Goal: Transaction & Acquisition: Purchase product/service

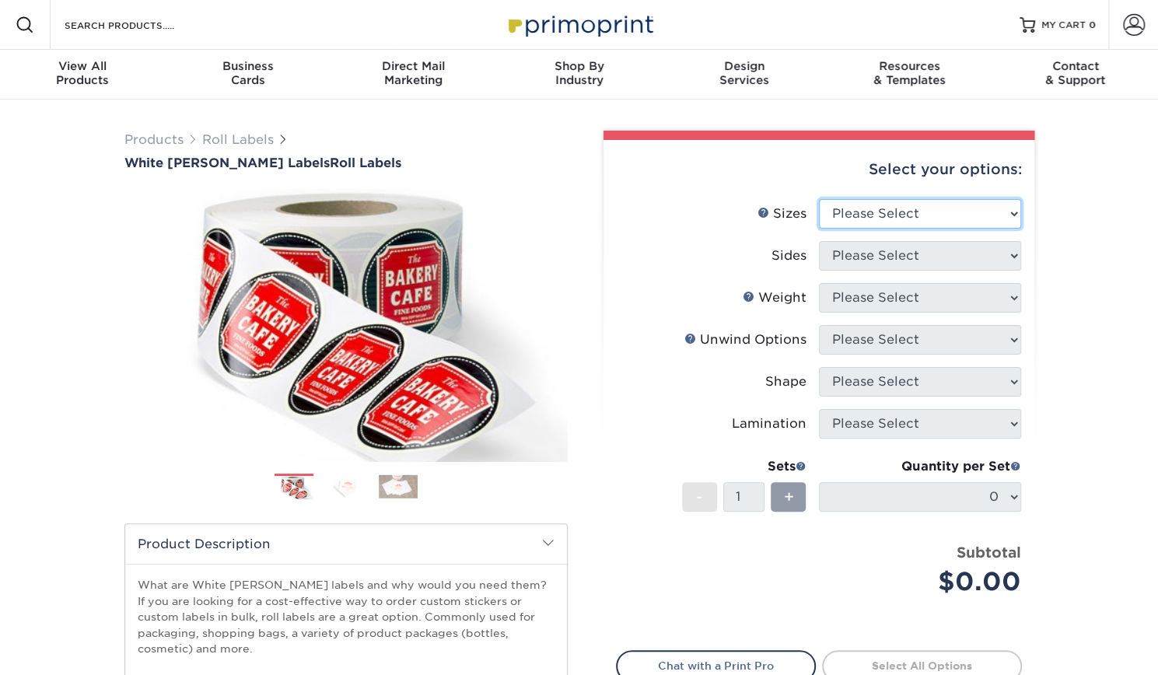
click at [940, 217] on select "Please Select 1" x 1" 1" x 2" 1" x 2.5" 1" x 3" 1.5" x 1.5" 1.5" x 2.5" 1.5" x …" at bounding box center [920, 214] width 202 height 30
select select "4.00x4.00"
click at [819, 199] on select "Please Select 1" x 1" 1" x 2" 1" x 2.5" 1" x 3" 1.5" x 1.5" 1.5" x 2.5" 1.5" x …" at bounding box center [920, 214] width 202 height 30
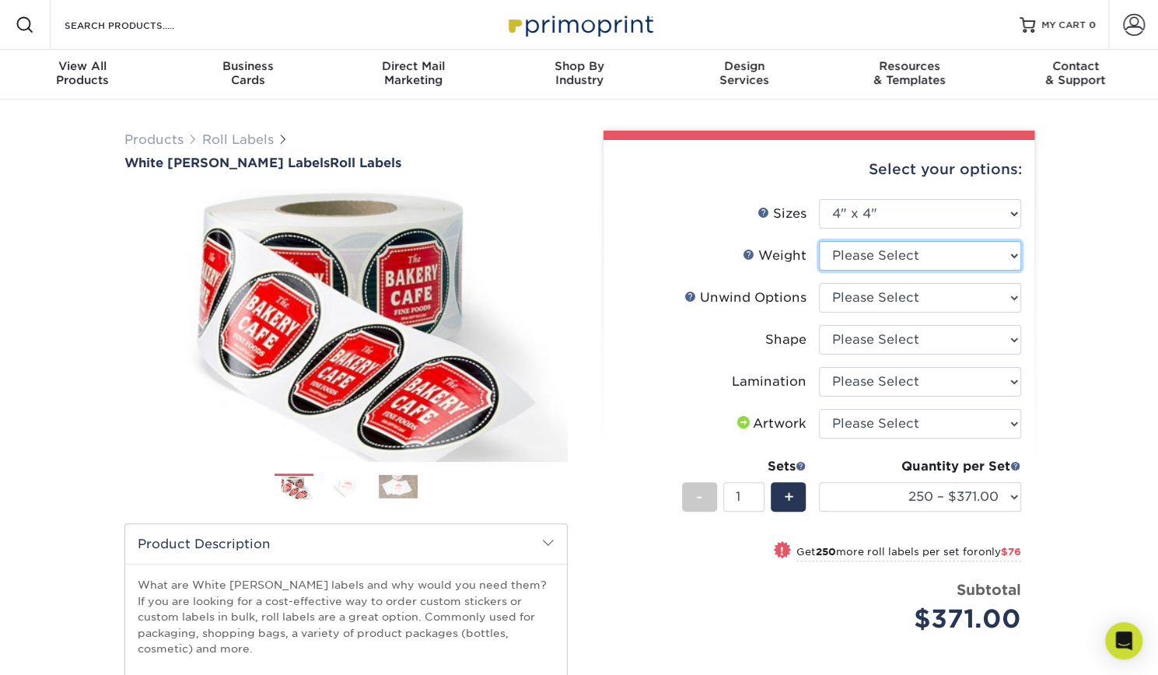
click at [944, 265] on select "Please Select WHBOPP" at bounding box center [920, 256] width 202 height 30
select select "WHBOPP"
click at [819, 241] on select "Please Select WHBOPP" at bounding box center [920, 256] width 202 height 30
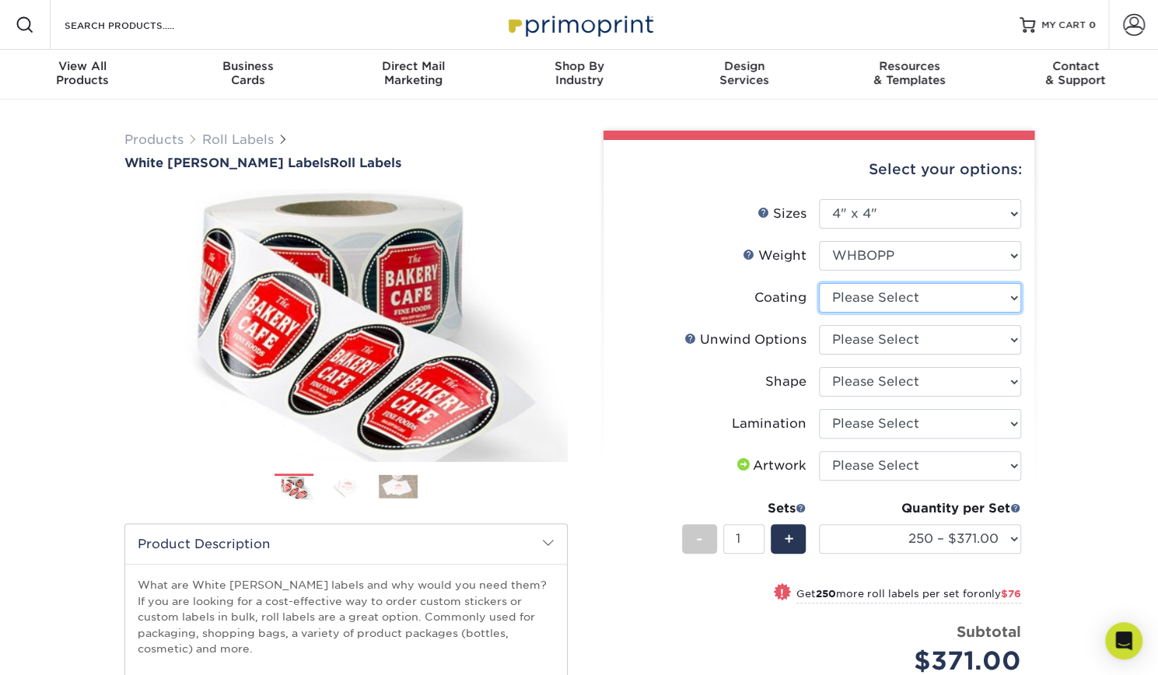
click at [938, 298] on select at bounding box center [920, 298] width 202 height 30
select select "3e7618de-abca-4bda-9f97-8b9129e913d8"
click at [819, 283] on select at bounding box center [920, 298] width 202 height 30
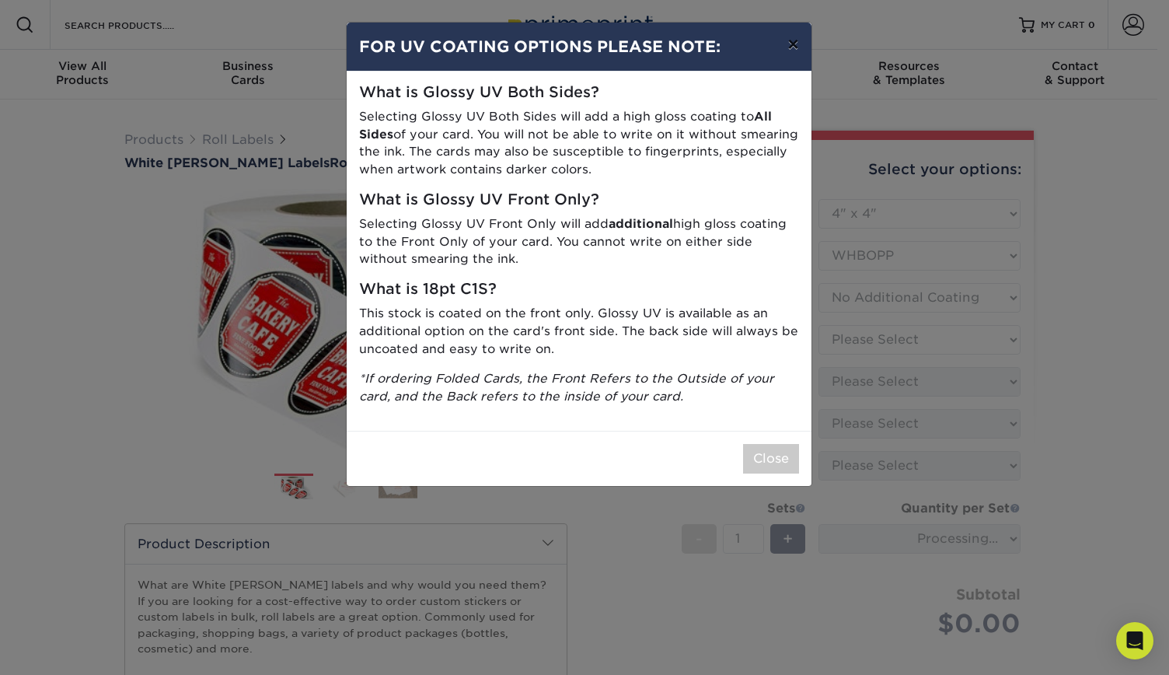
click at [799, 40] on button "×" at bounding box center [793, 45] width 36 height 44
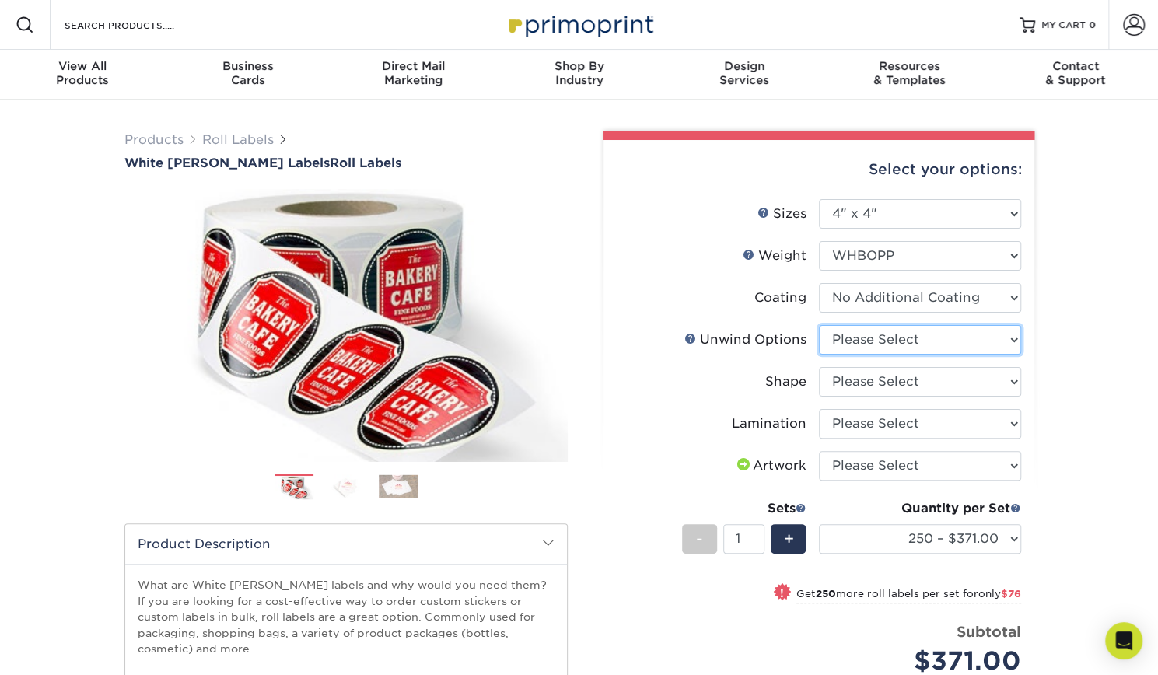
click at [917, 339] on select "Please Select Not Important Off Top (Direction #1) Off Bottom (Direction #2) Of…" at bounding box center [920, 340] width 202 height 30
select select "8b1a0725-314d-43f7-9ebe-309d4b43d313"
click at [819, 325] on select "Please Select Not Important Off Top (Direction #1) Off Bottom (Direction #2) Of…" at bounding box center [920, 340] width 202 height 30
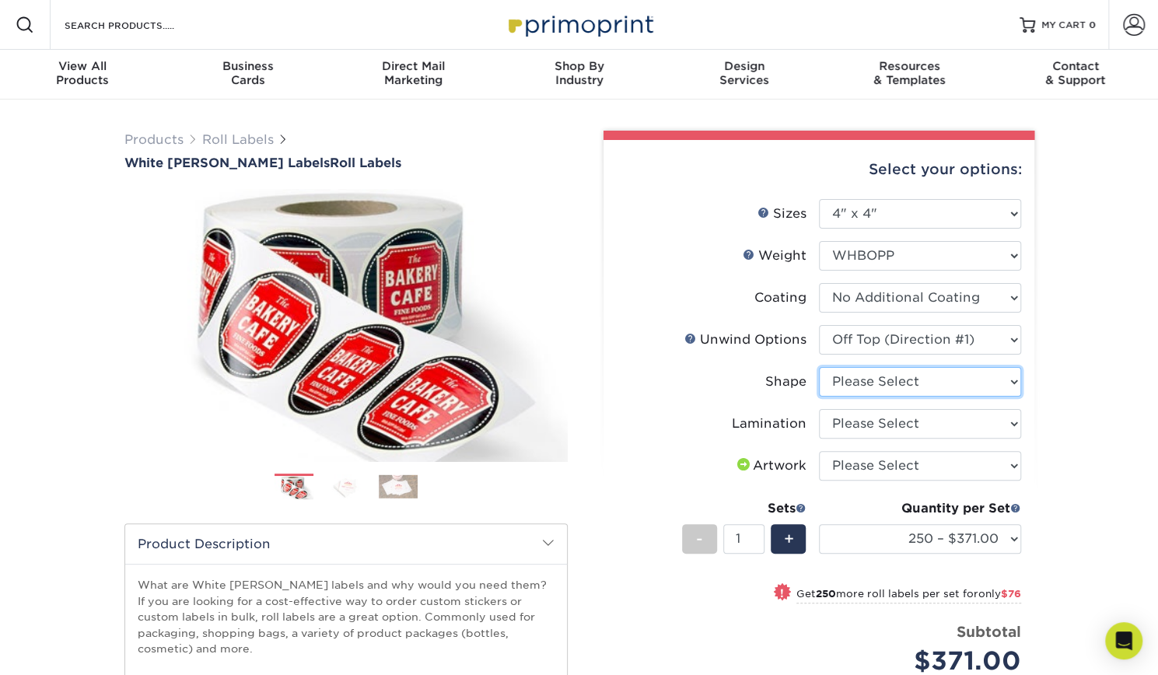
click at [872, 369] on select "Please Select Circle Square Custom" at bounding box center [920, 382] width 202 height 30
select select "45da2917-4b7b-46f1-becf-14d45dfff804"
click at [819, 367] on select "Please Select Circle Square Custom" at bounding box center [920, 382] width 202 height 30
click at [867, 426] on select "Please Select No Lamination Silk" at bounding box center [920, 424] width 202 height 30
select select "eff8cfea-abf7-4cab-a64a-391be13b3076"
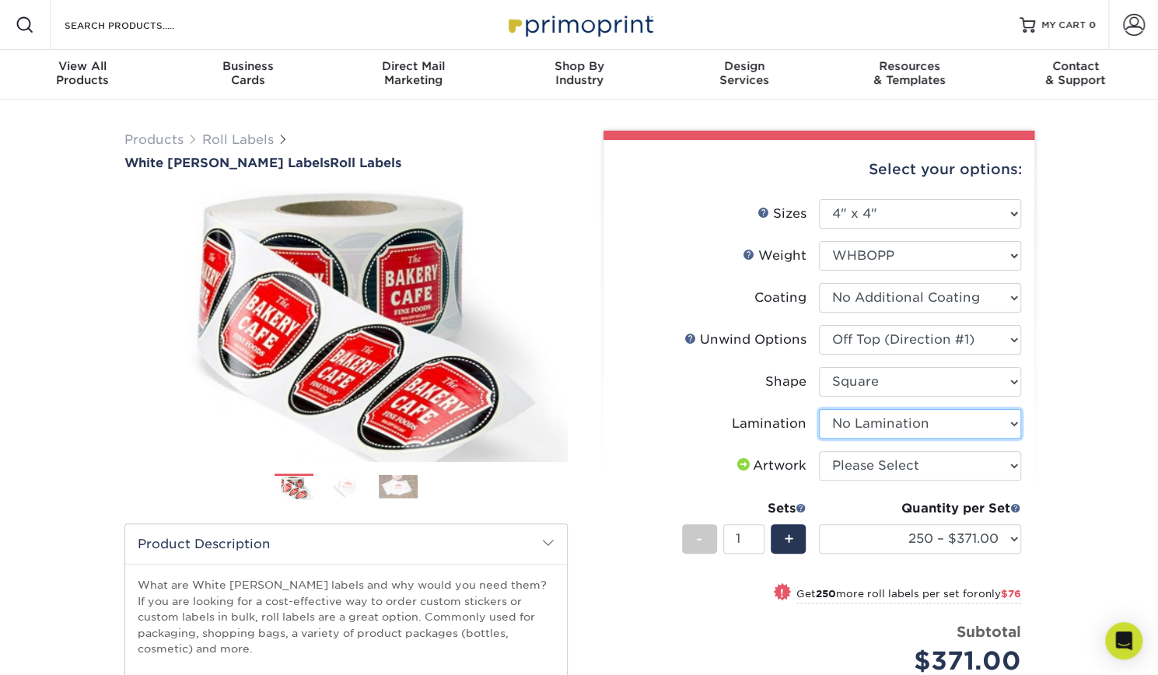
click at [819, 409] on select "Please Select No Lamination Silk" at bounding box center [920, 424] width 202 height 30
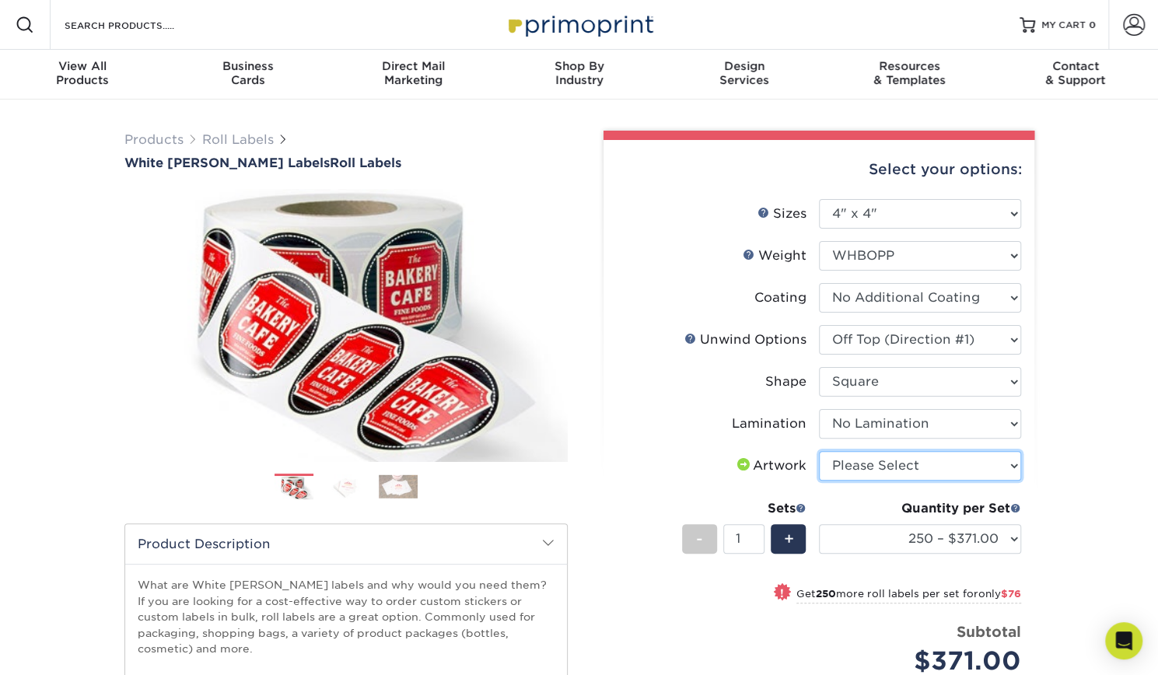
click at [910, 463] on select "Please Select I will upload files I need a design - $50" at bounding box center [920, 466] width 202 height 30
select select "upload"
click at [819, 451] on select "Please Select I will upload files I need a design - $50" at bounding box center [920, 466] width 202 height 30
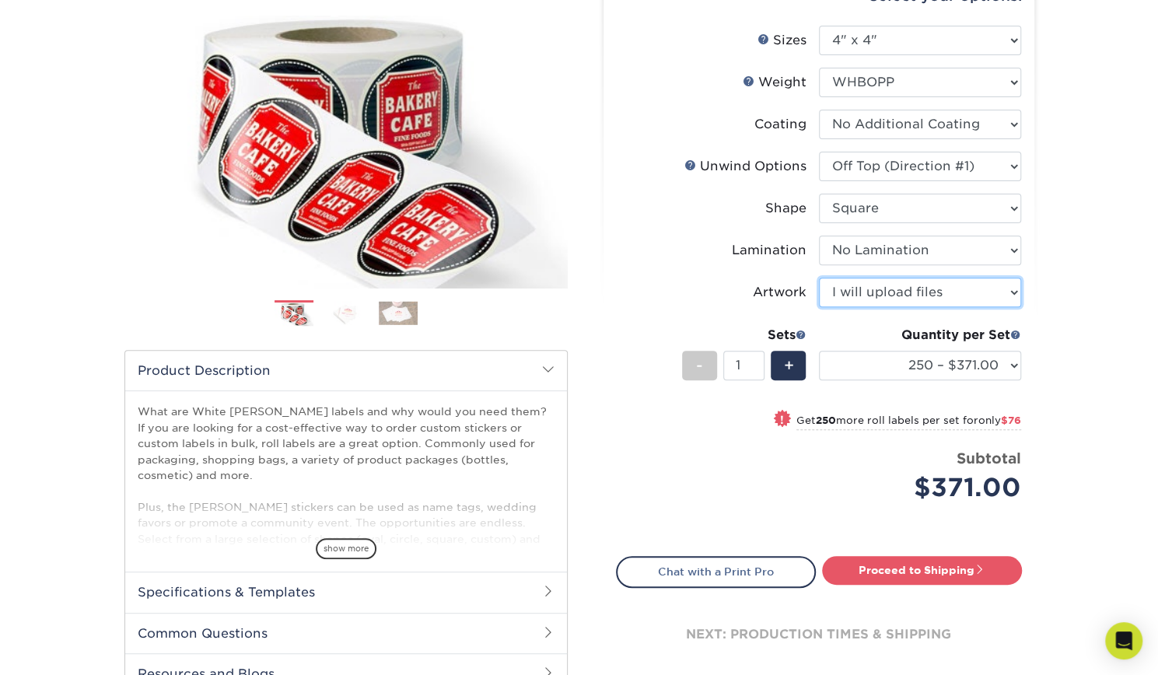
scroll to position [175, 0]
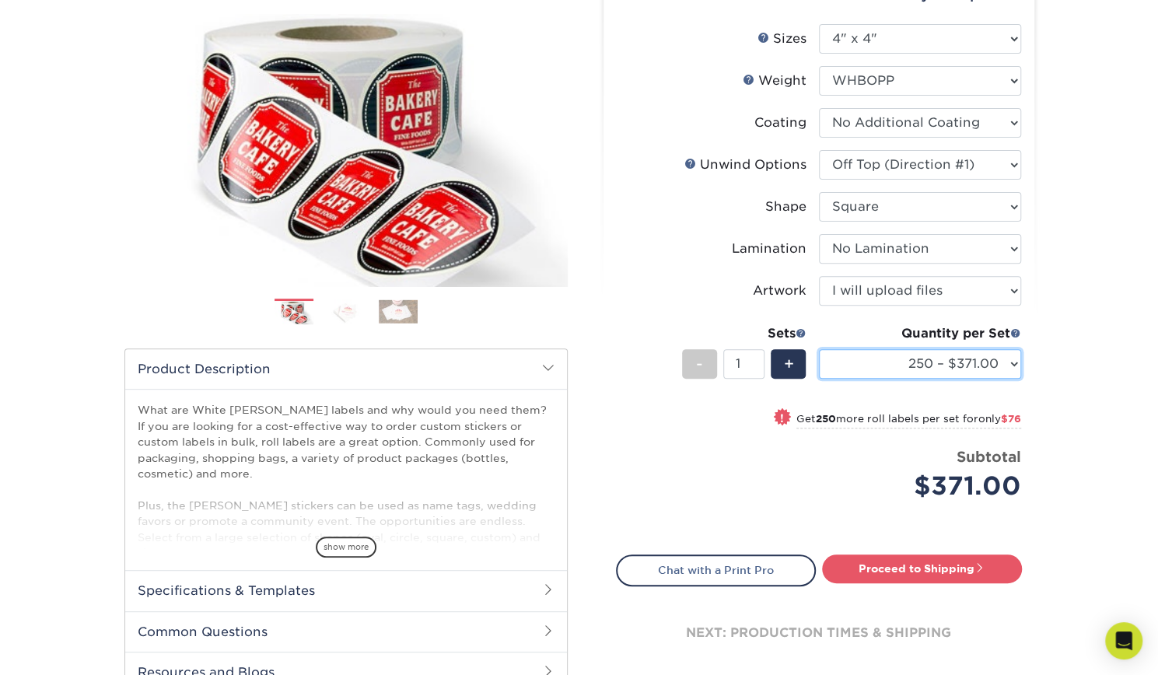
click at [987, 360] on select "250 – $371.00 500 – $447.00 1000 – $520.00 2500 – $702.00 5000 – $891.00 10000 …" at bounding box center [920, 364] width 202 height 30
